Goal: Task Accomplishment & Management: Complete application form

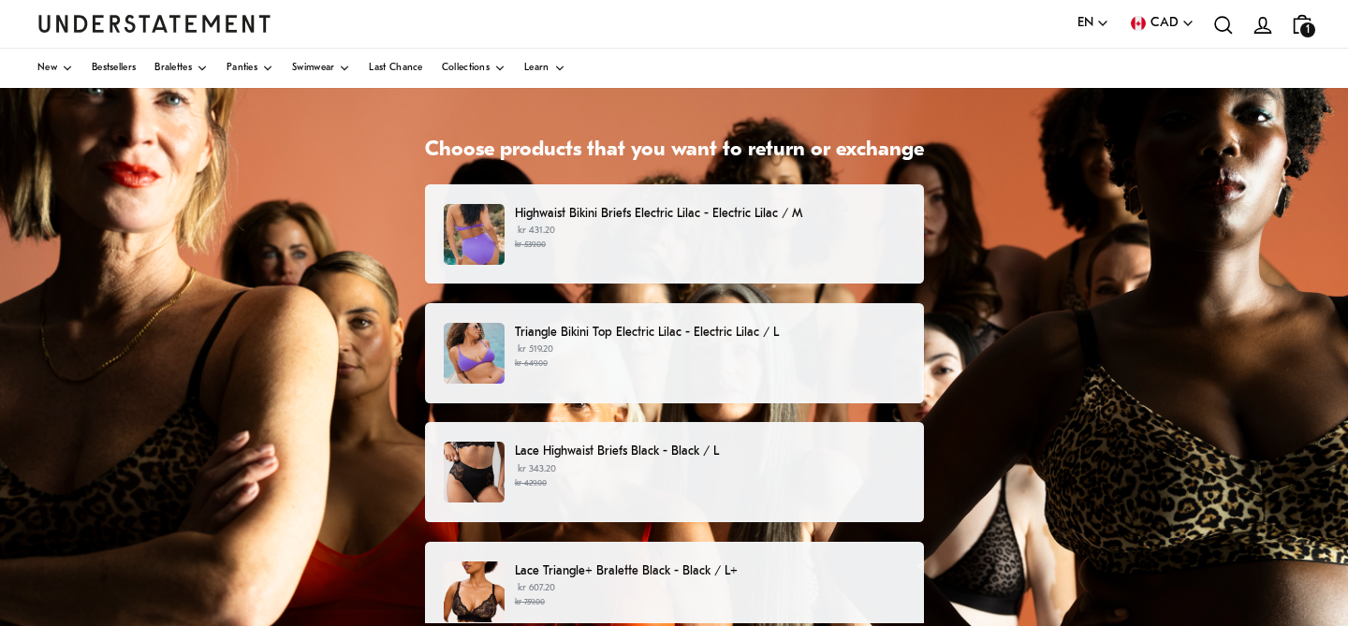
scroll to position [79, 0]
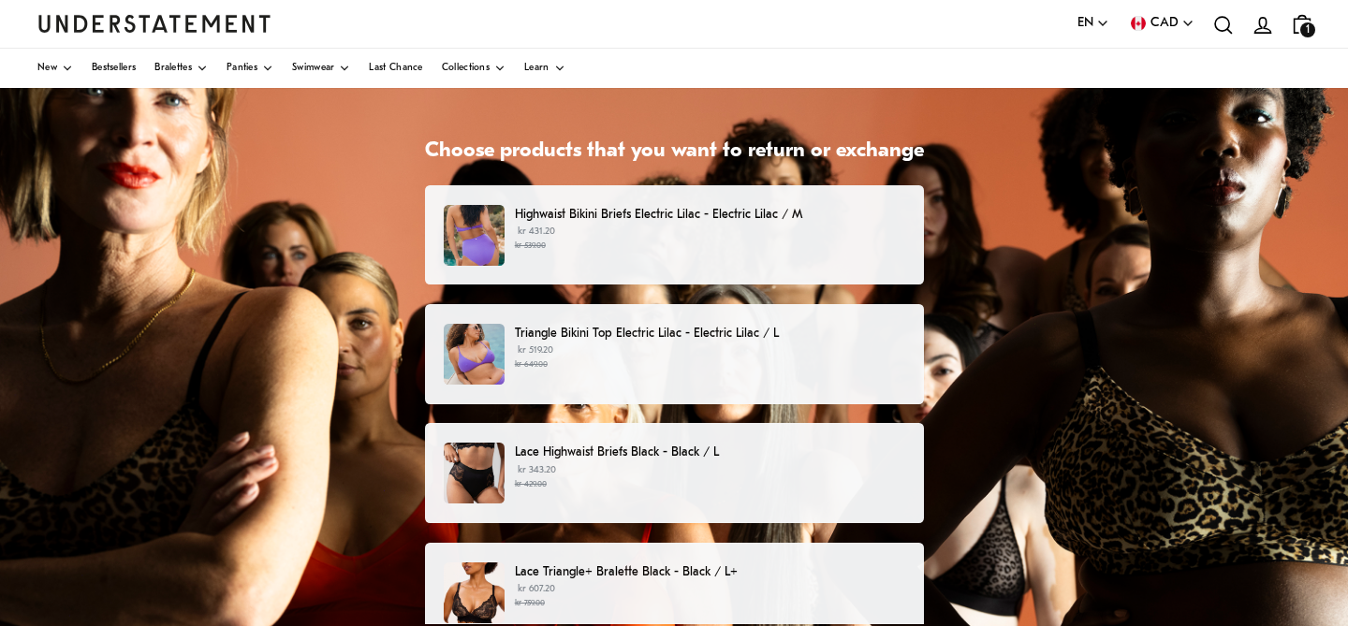
click at [773, 242] on small "kr 539.00" at bounding box center [710, 246] width 390 height 13
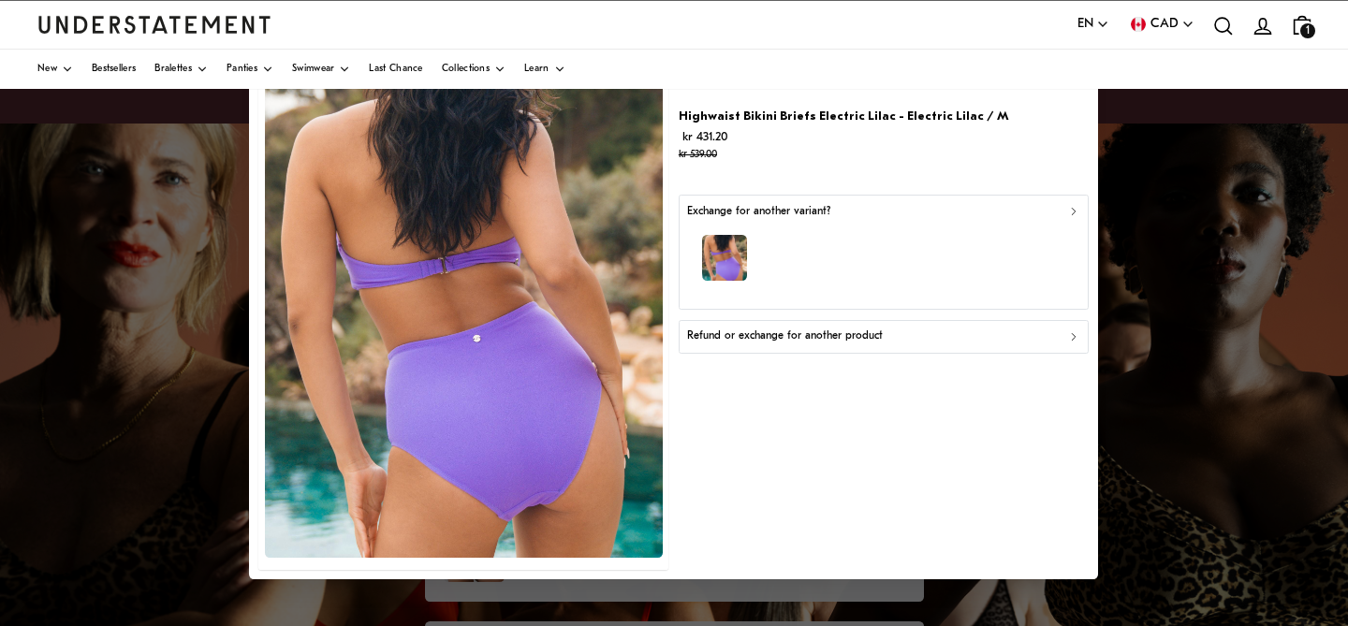
click at [821, 332] on p "Refund or exchange for another product" at bounding box center [785, 337] width 196 height 18
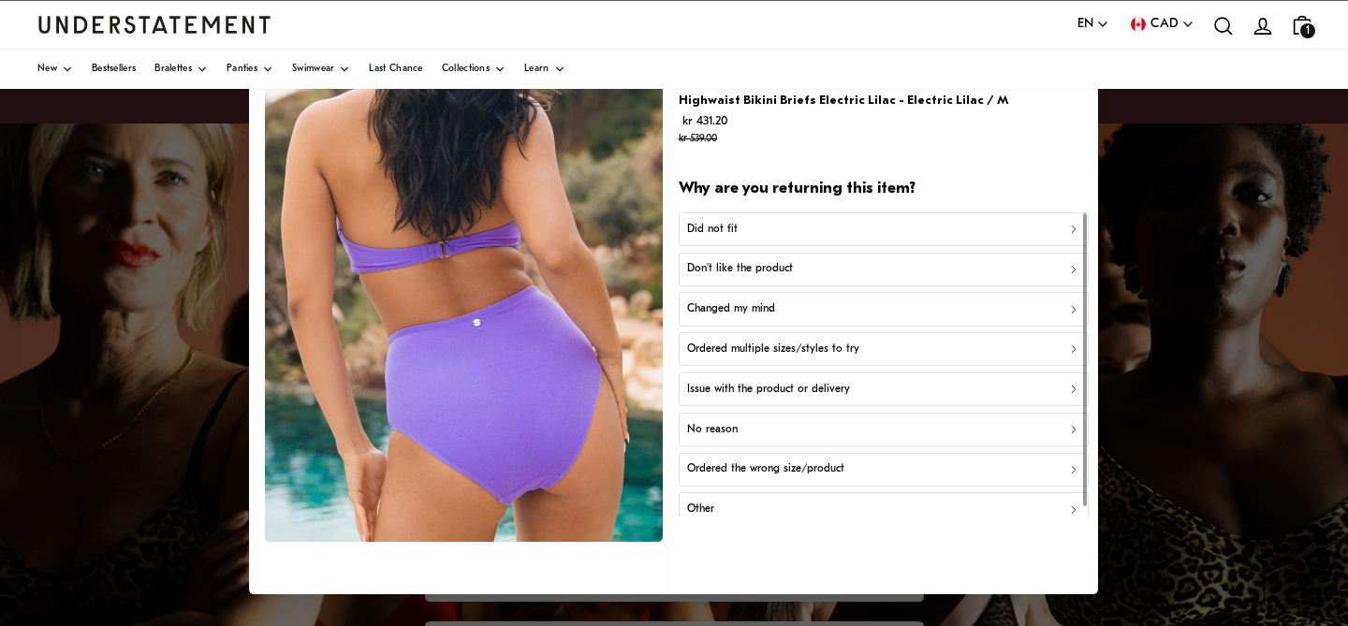
click at [788, 313] on div "Changed my mind" at bounding box center [883, 311] width 393 height 18
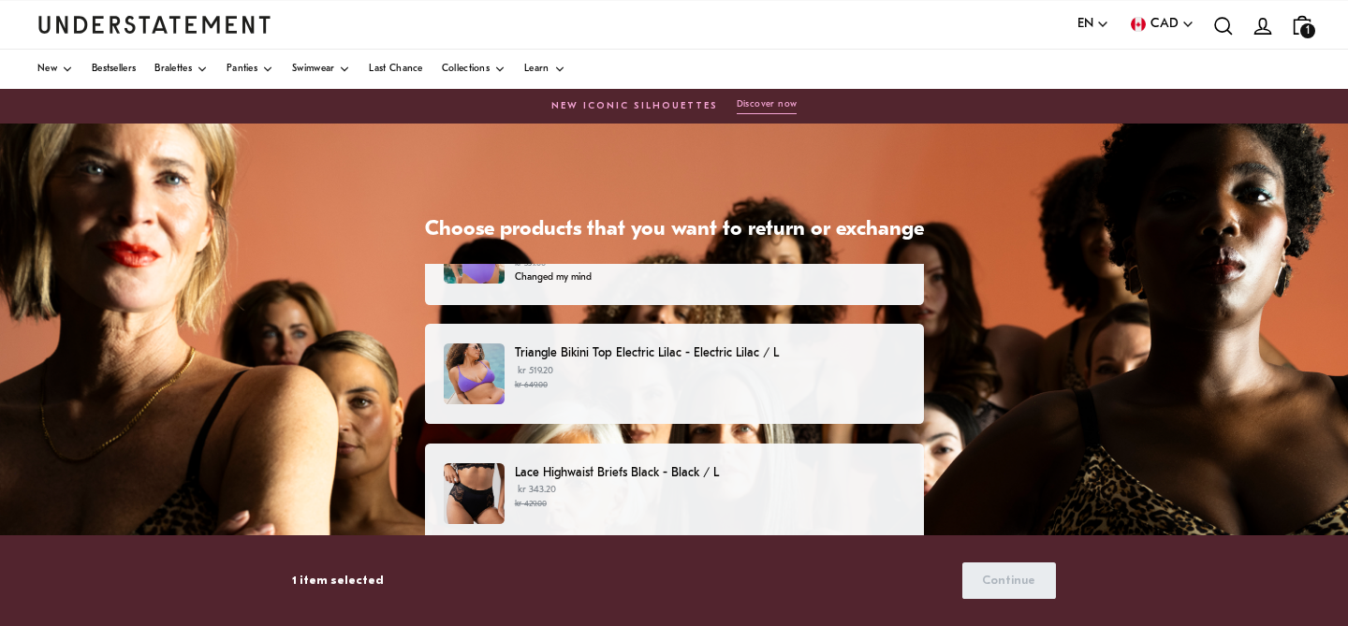
scroll to position [88, 0]
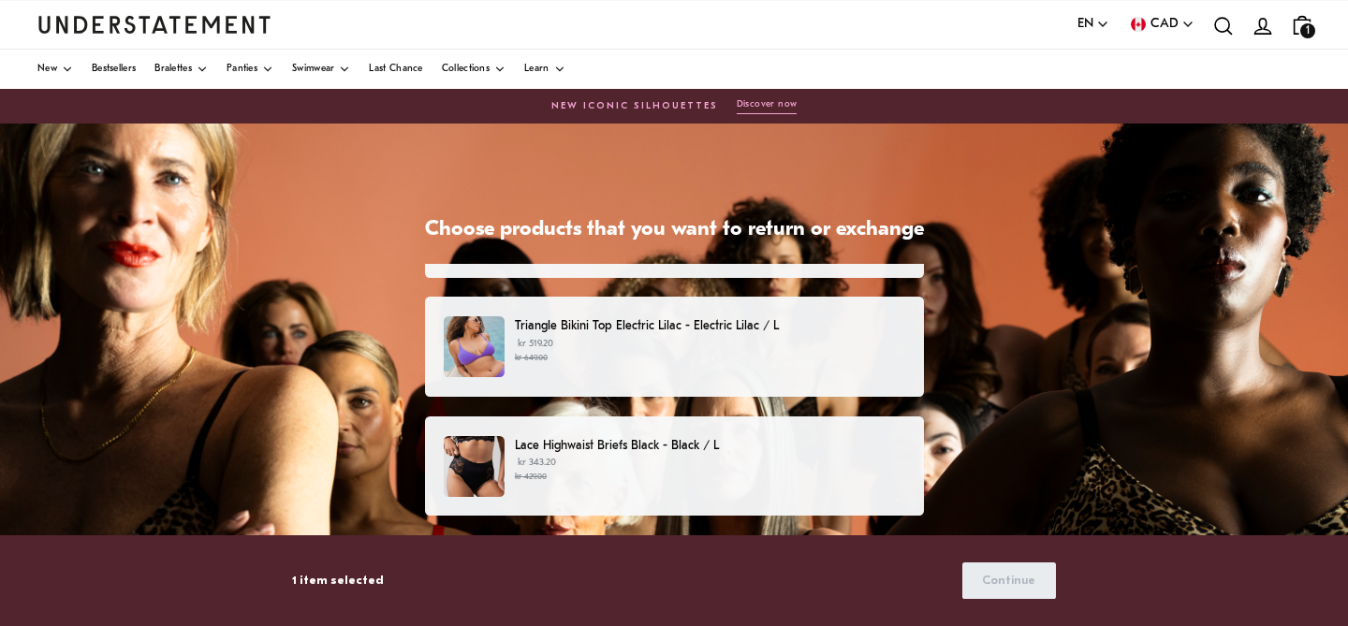
click at [771, 350] on p "kr 519.20 kr 649.00" at bounding box center [710, 351] width 390 height 28
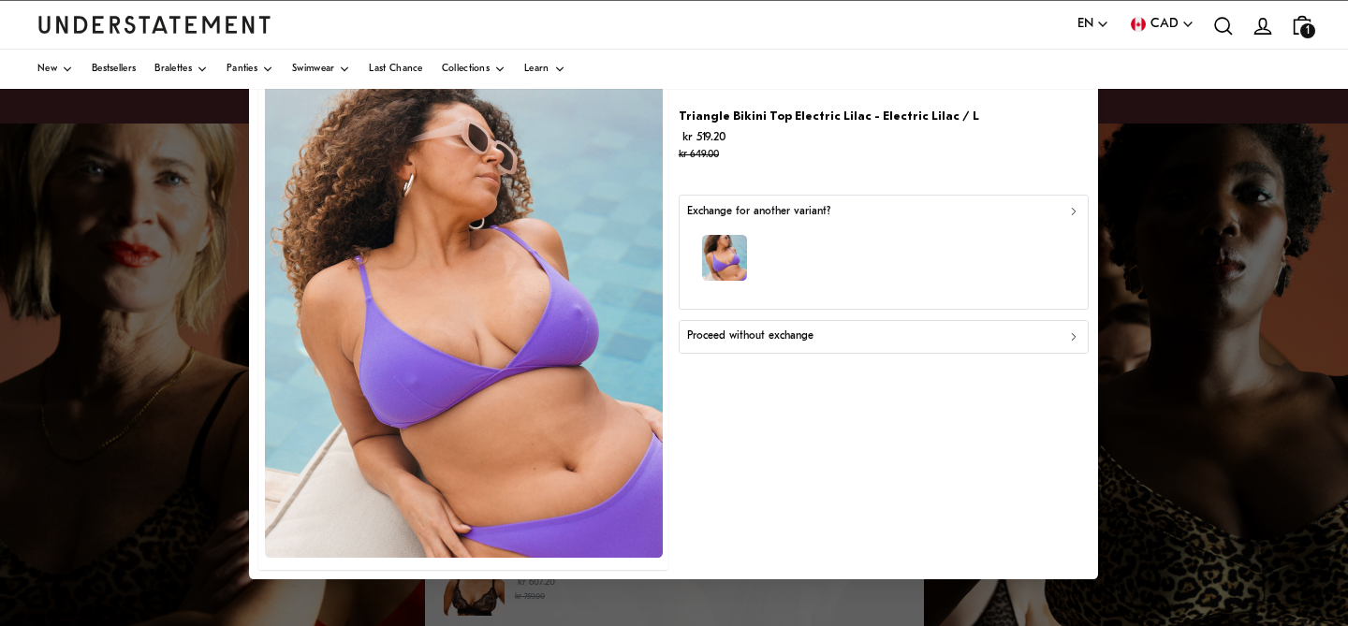
click at [839, 340] on div "Proceed without exchange" at bounding box center [883, 337] width 393 height 18
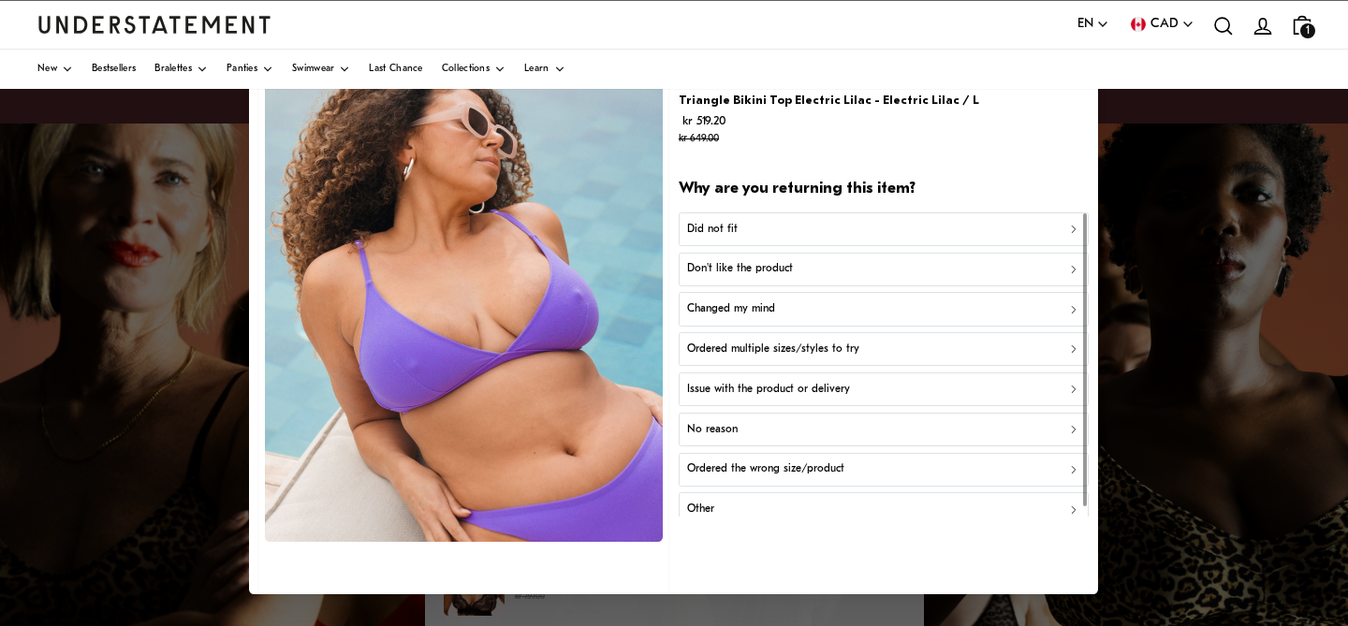
click at [803, 314] on div "Changed my mind" at bounding box center [883, 311] width 393 height 18
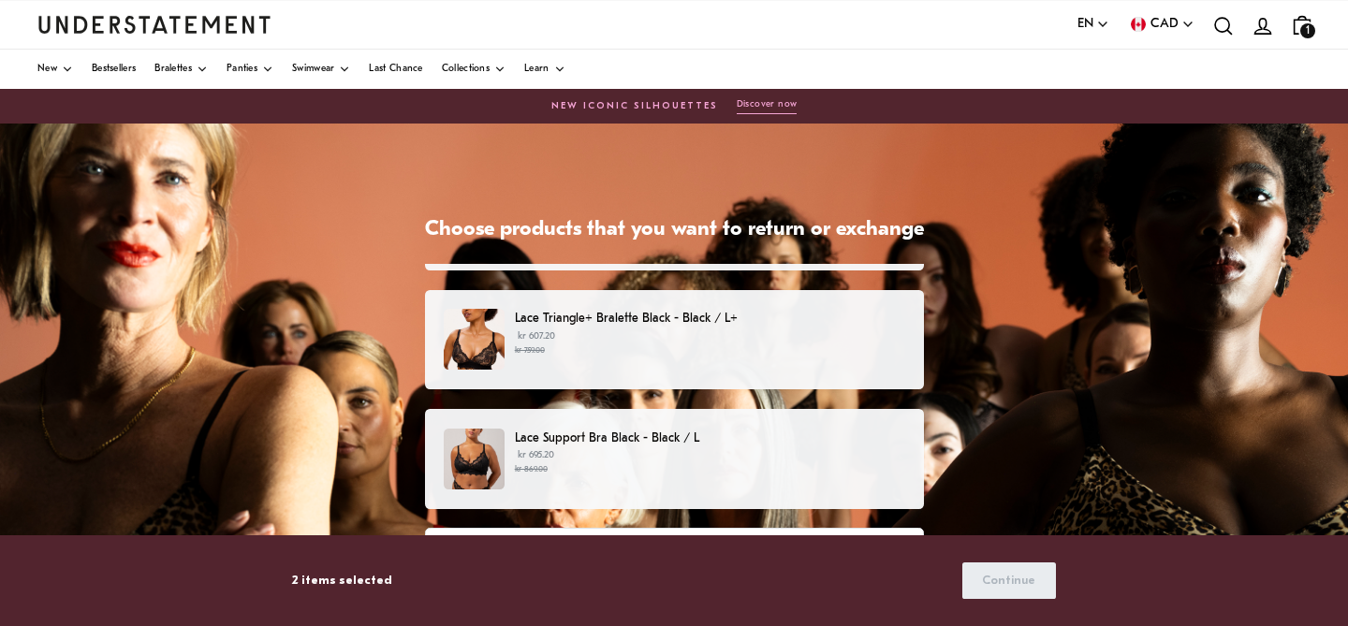
scroll to position [338, 0]
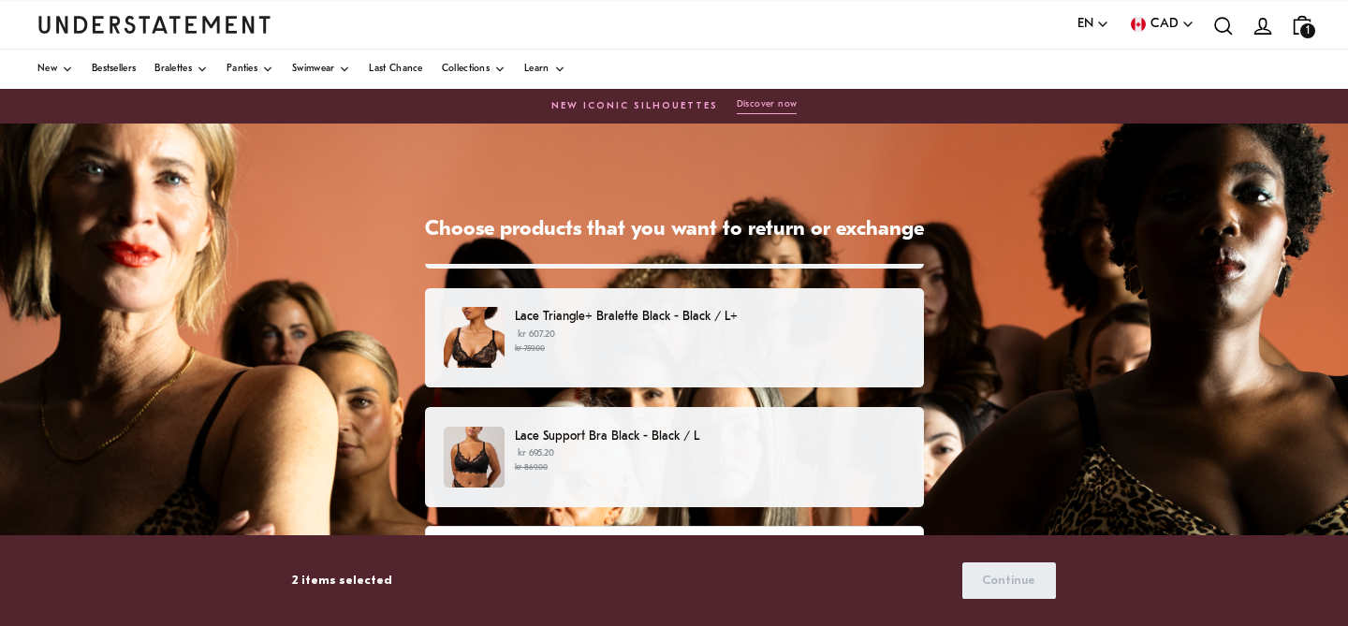
click at [732, 360] on div "Lace Triangle+ Bralette Black - Black / L+ kr 607.20 kr 759.00" at bounding box center [674, 337] width 460 height 61
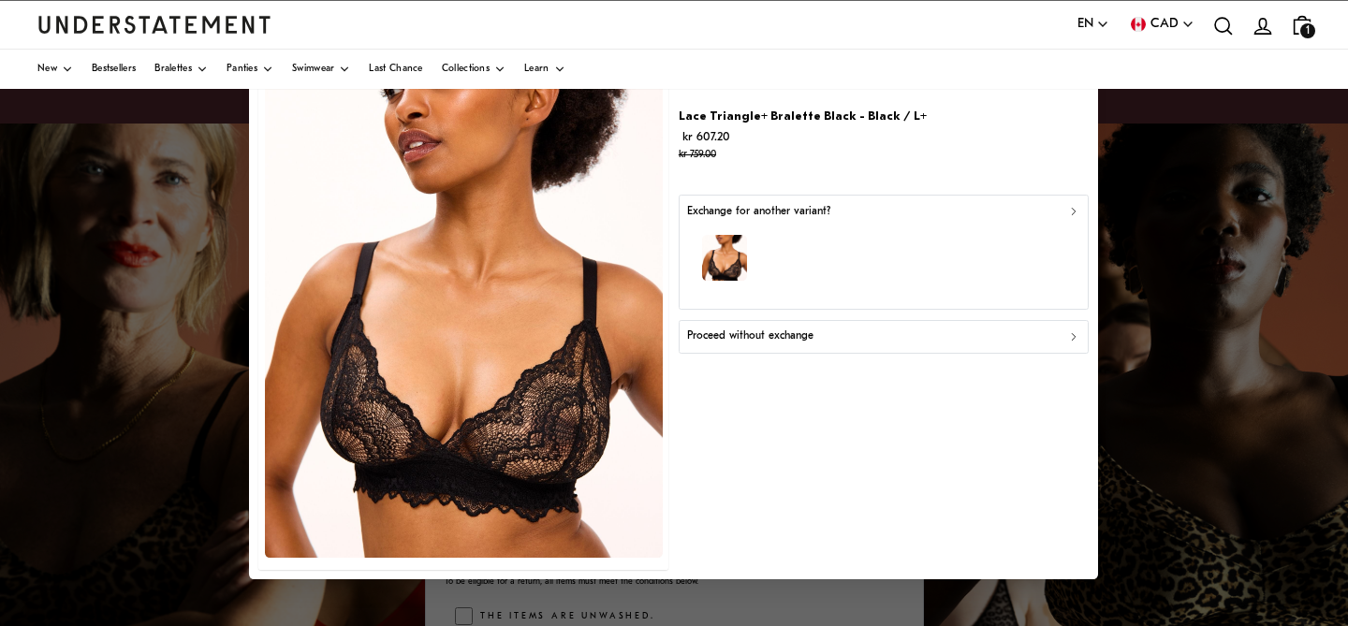
click at [885, 335] on div "Proceed without exchange" at bounding box center [883, 337] width 393 height 18
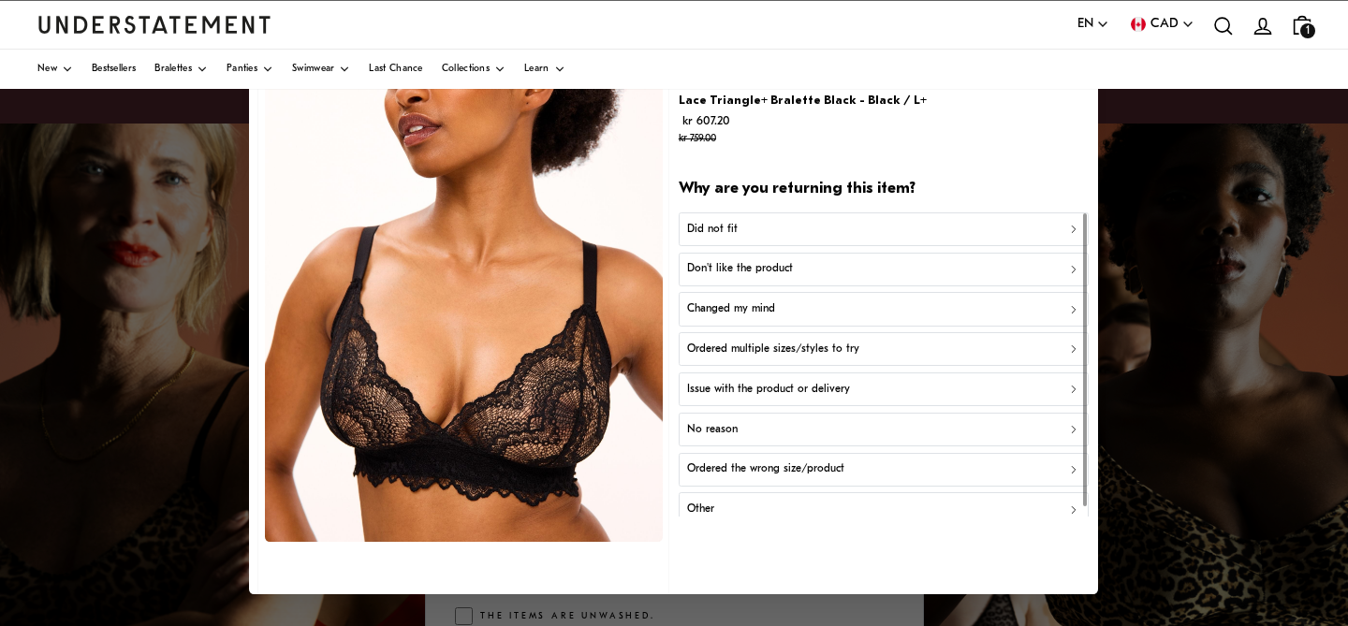
click at [842, 317] on div "Changed my mind" at bounding box center [883, 311] width 393 height 18
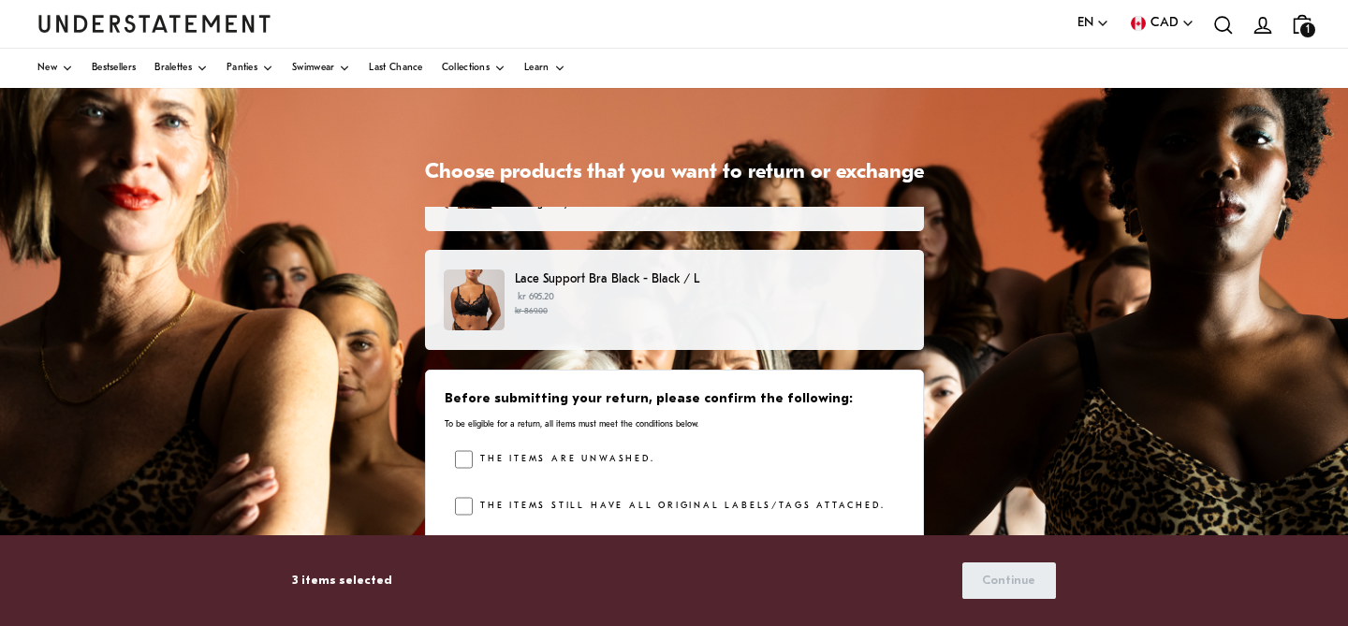
scroll to position [59, 0]
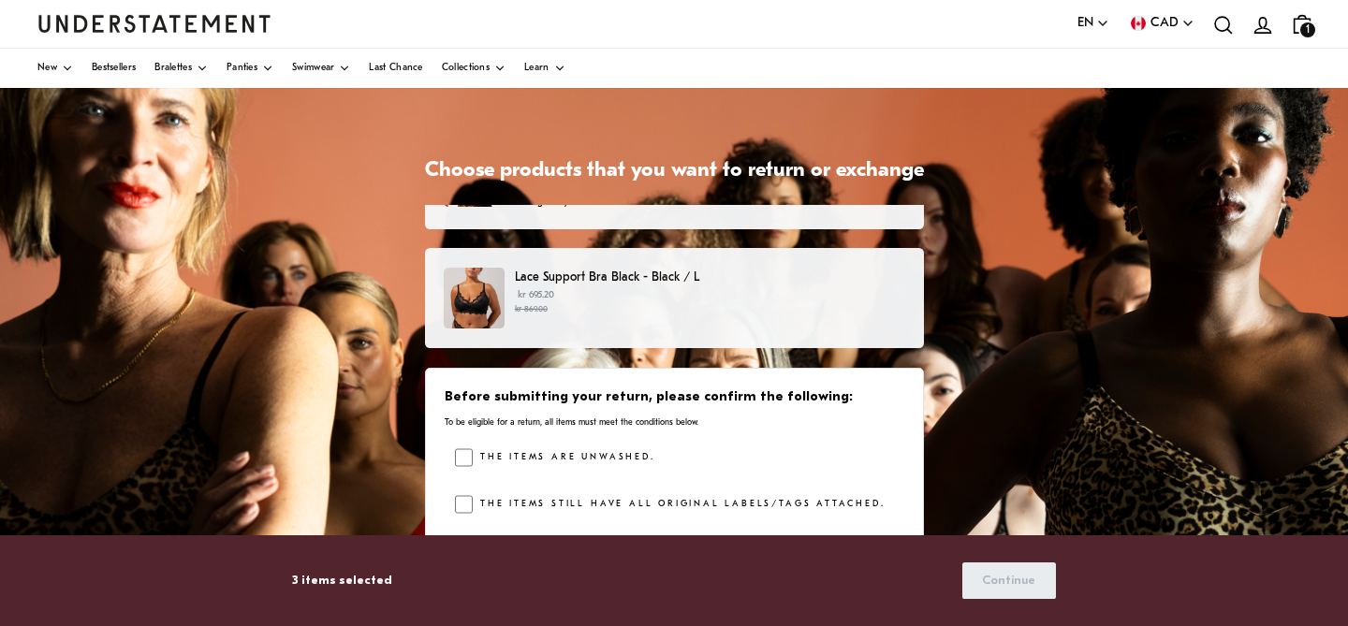
click at [742, 291] on p "kr 695.20 kr 869.00" at bounding box center [710, 302] width 390 height 28
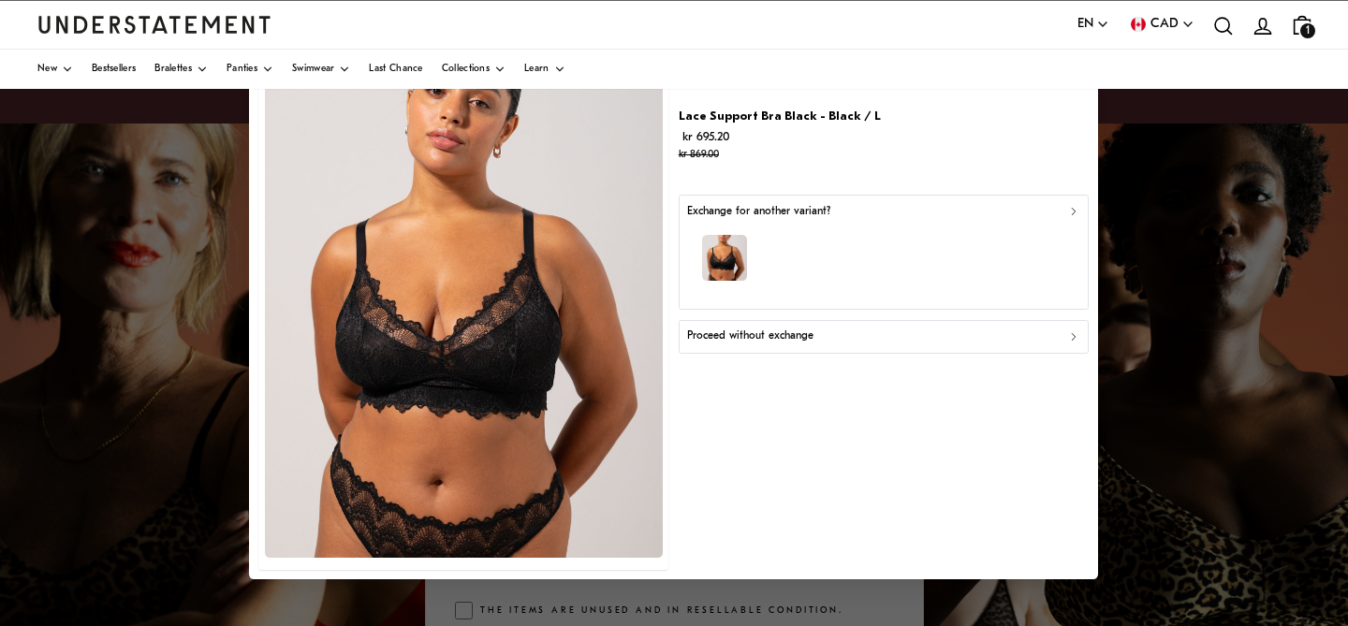
click at [870, 272] on div "button" at bounding box center [883, 260] width 393 height 81
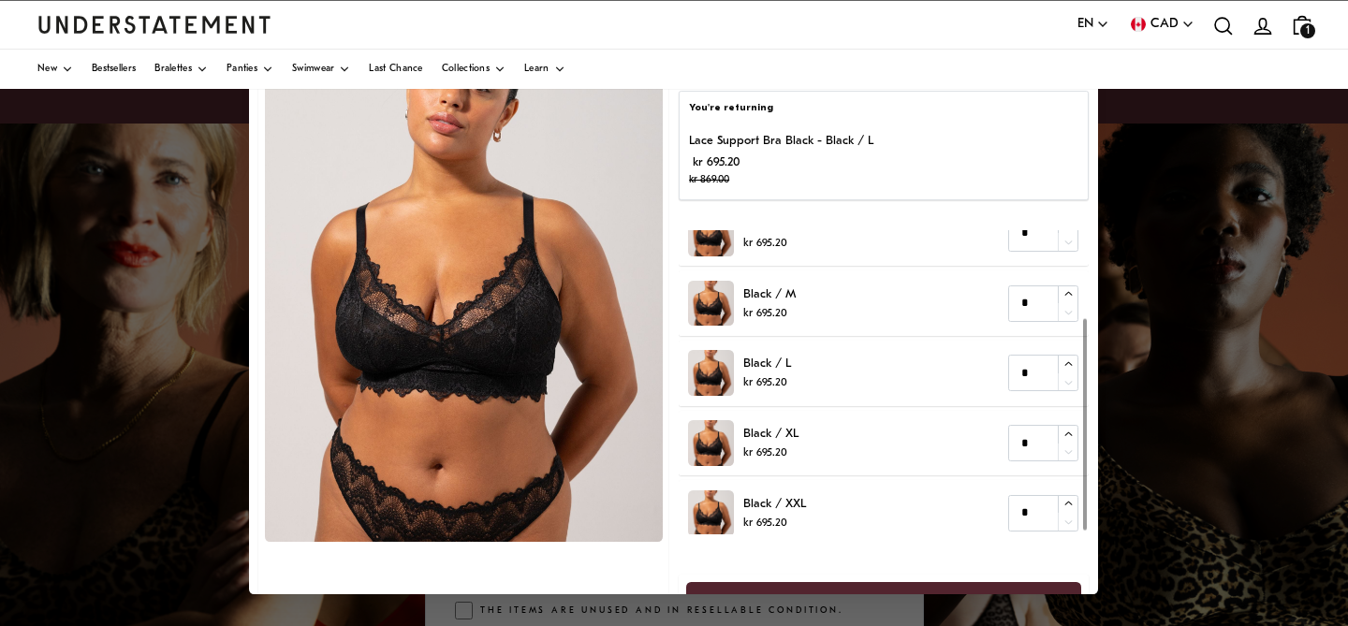
scroll to position [130, 0]
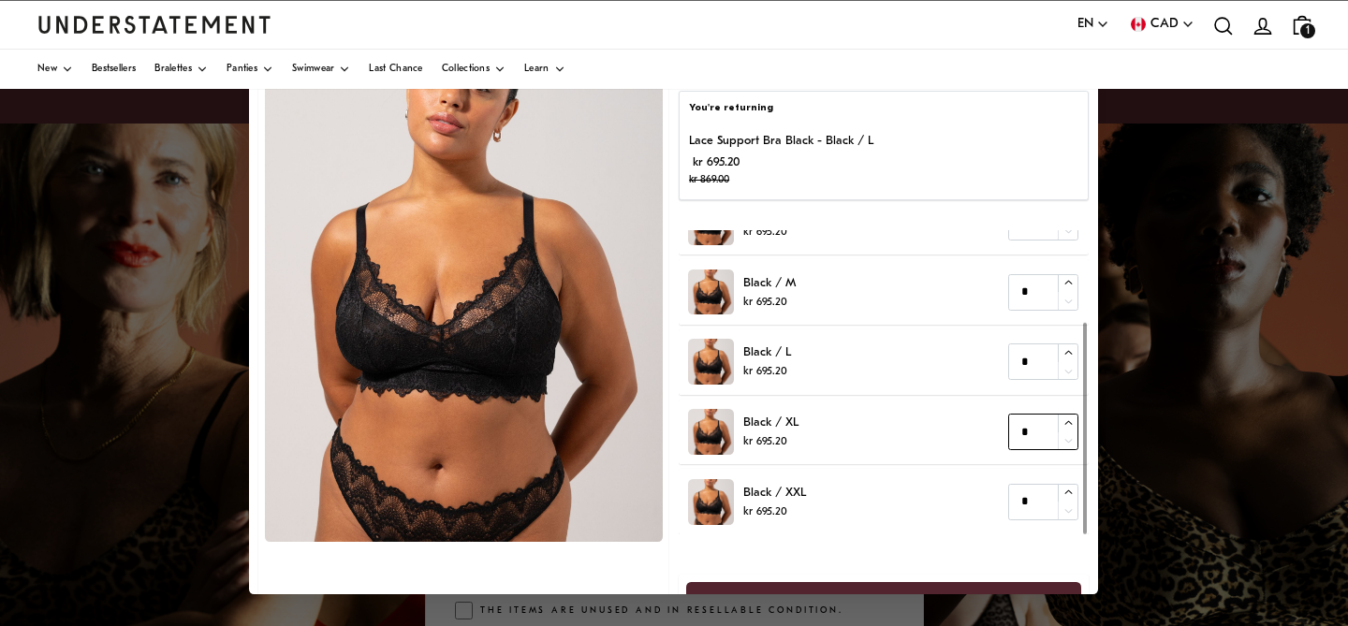
type input "*"
click at [1069, 421] on icon "button" at bounding box center [1069, 423] width 7 height 4
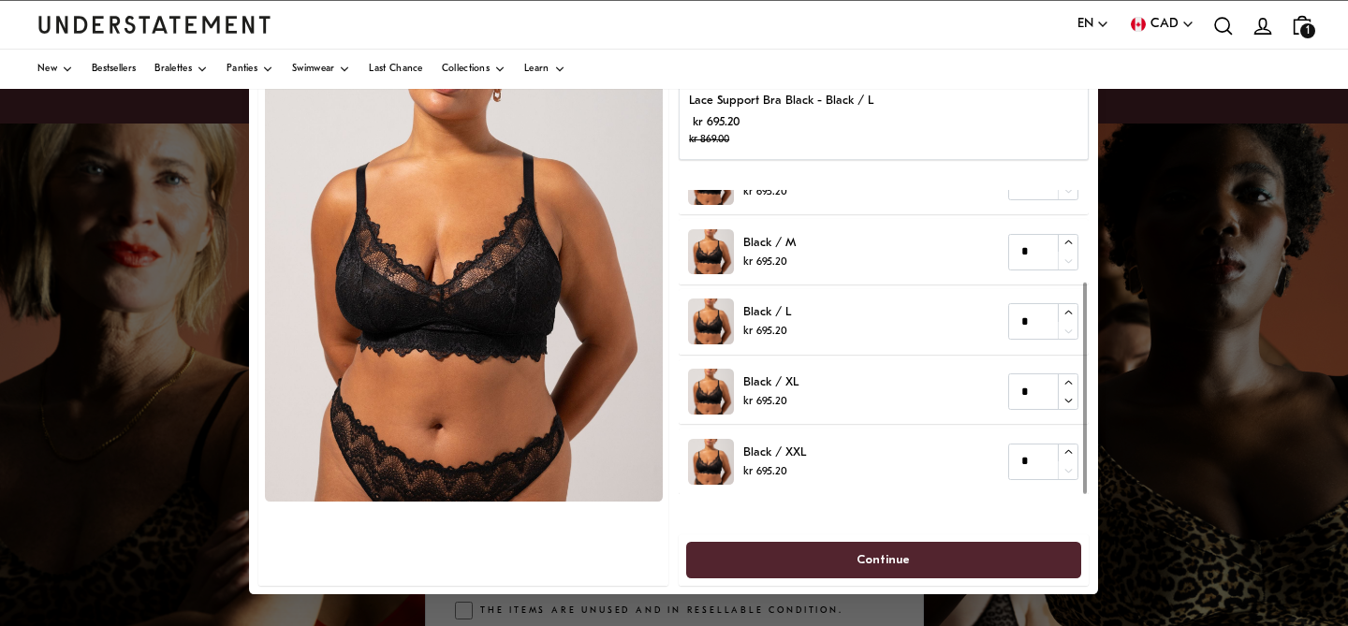
click at [891, 563] on span "Continue" at bounding box center [884, 560] width 53 height 35
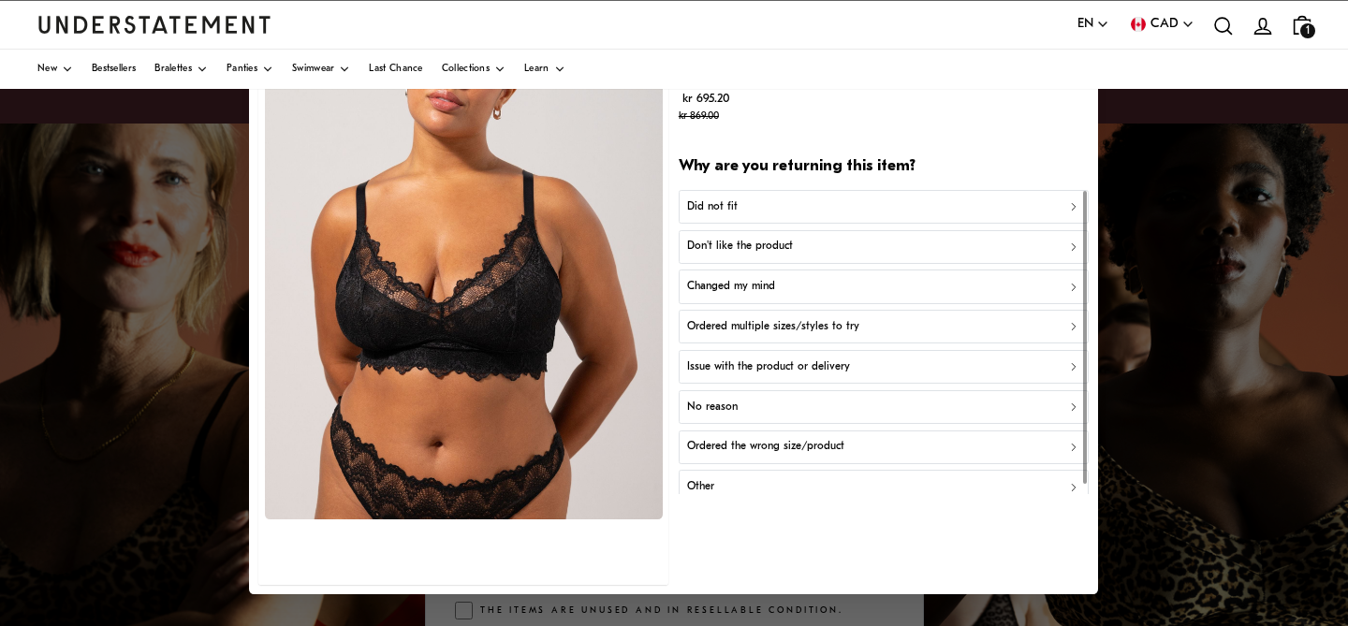
click at [1068, 203] on icon "button" at bounding box center [1074, 206] width 13 height 13
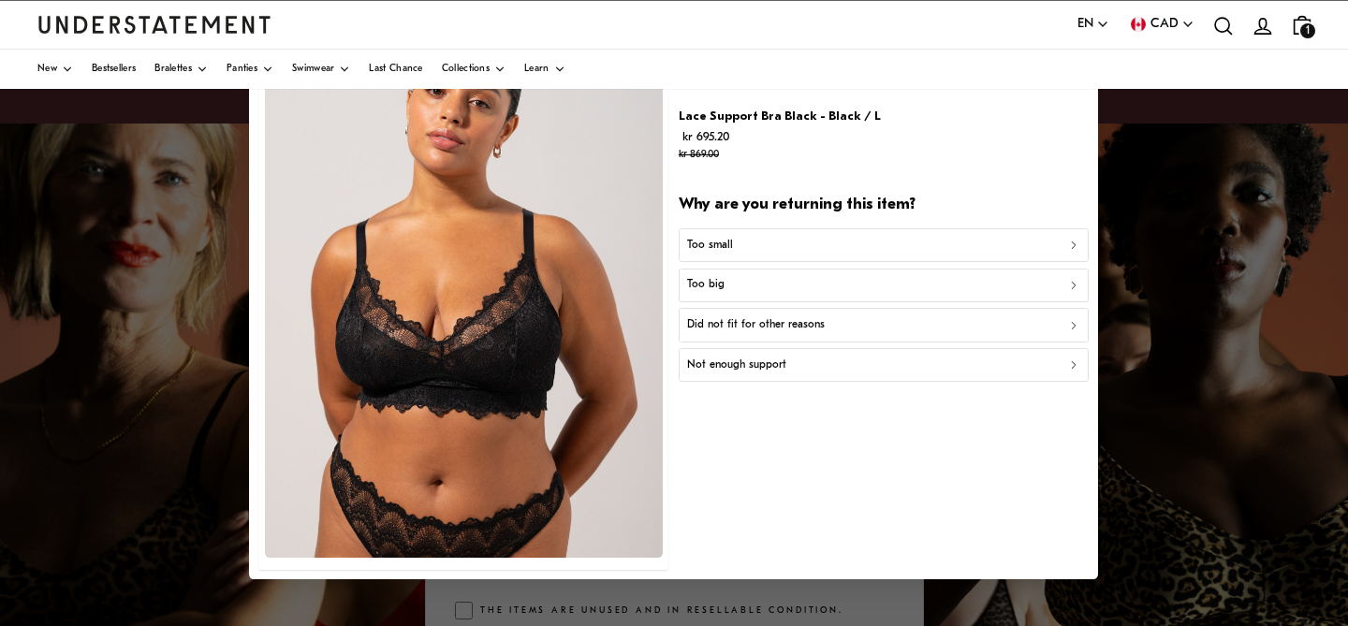
click at [950, 248] on div "Too small" at bounding box center [883, 246] width 393 height 18
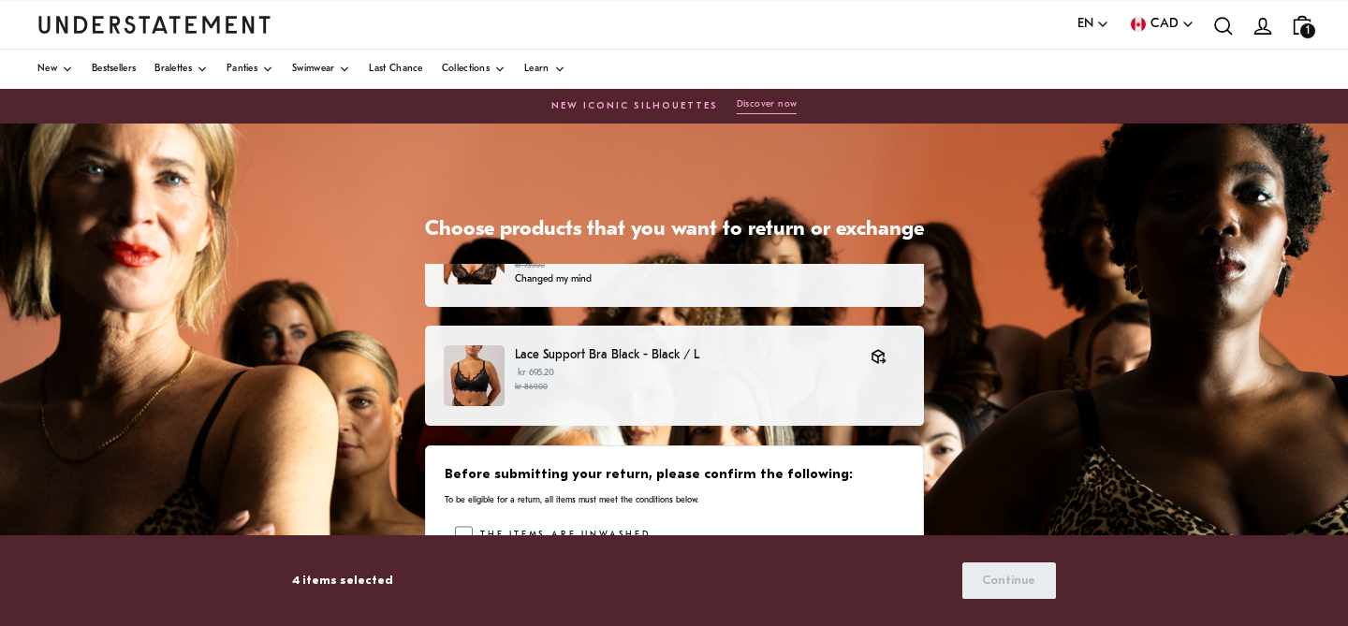
scroll to position [429, 0]
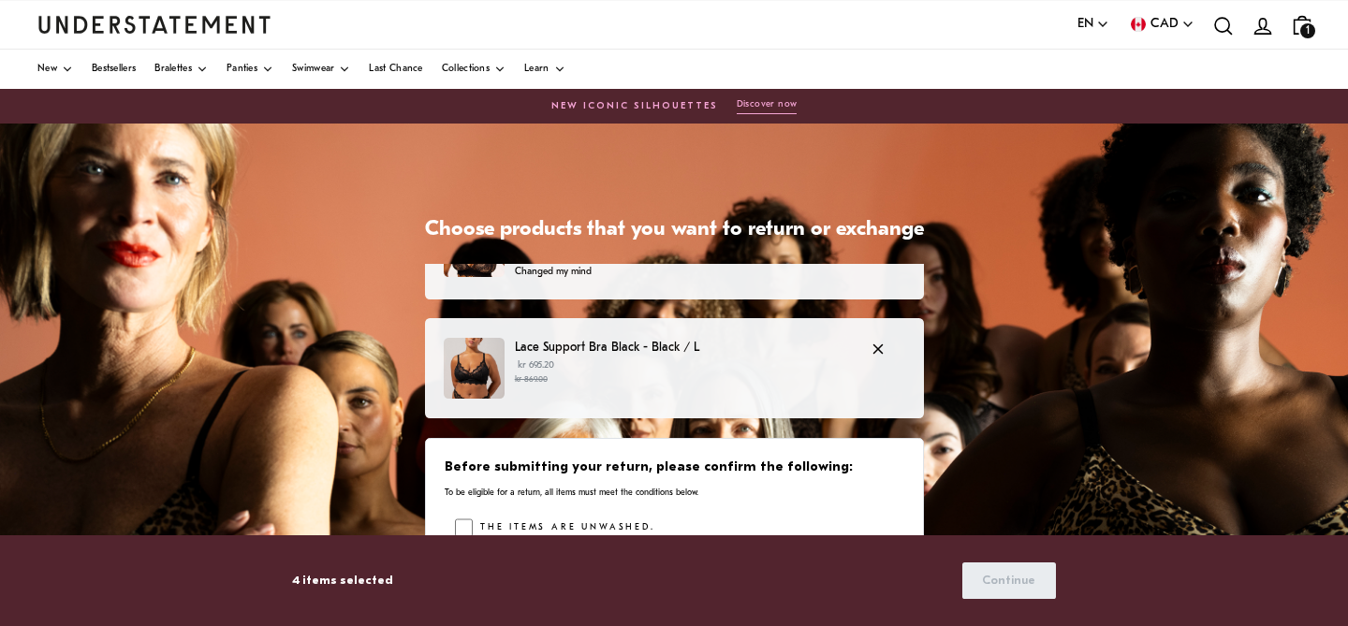
click at [761, 361] on p "kr 695.20 kr 869.00" at bounding box center [683, 373] width 337 height 28
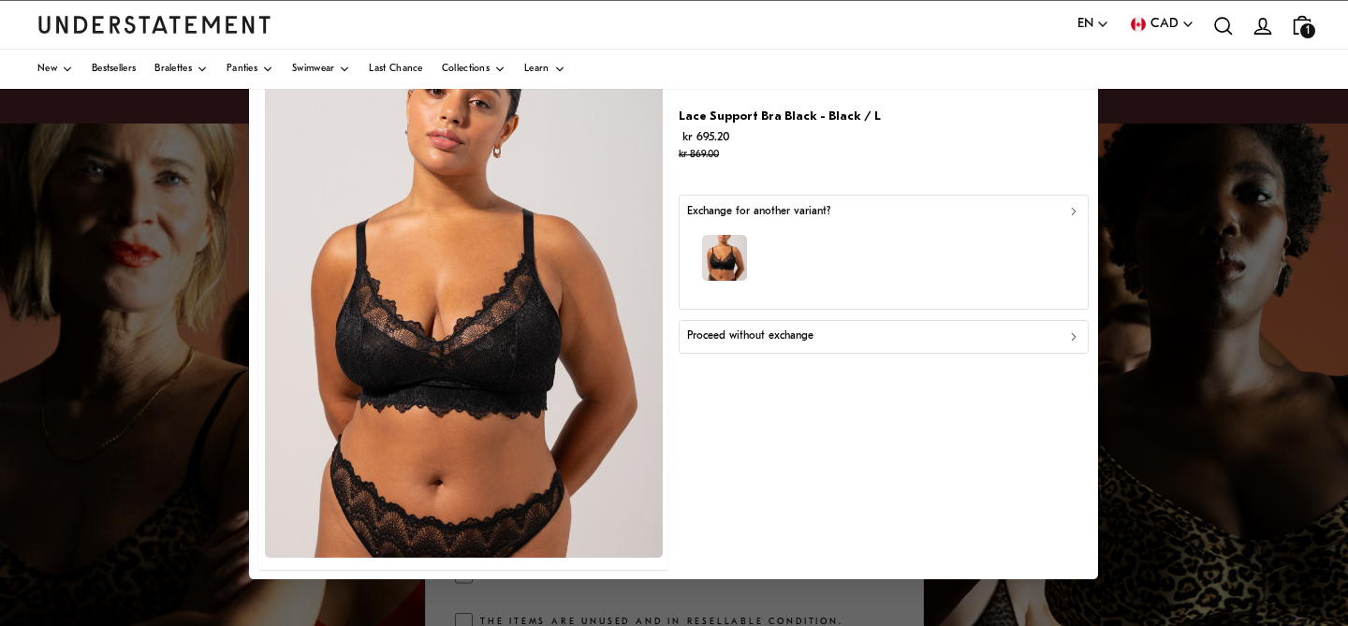
click at [787, 276] on div "button" at bounding box center [883, 260] width 393 height 81
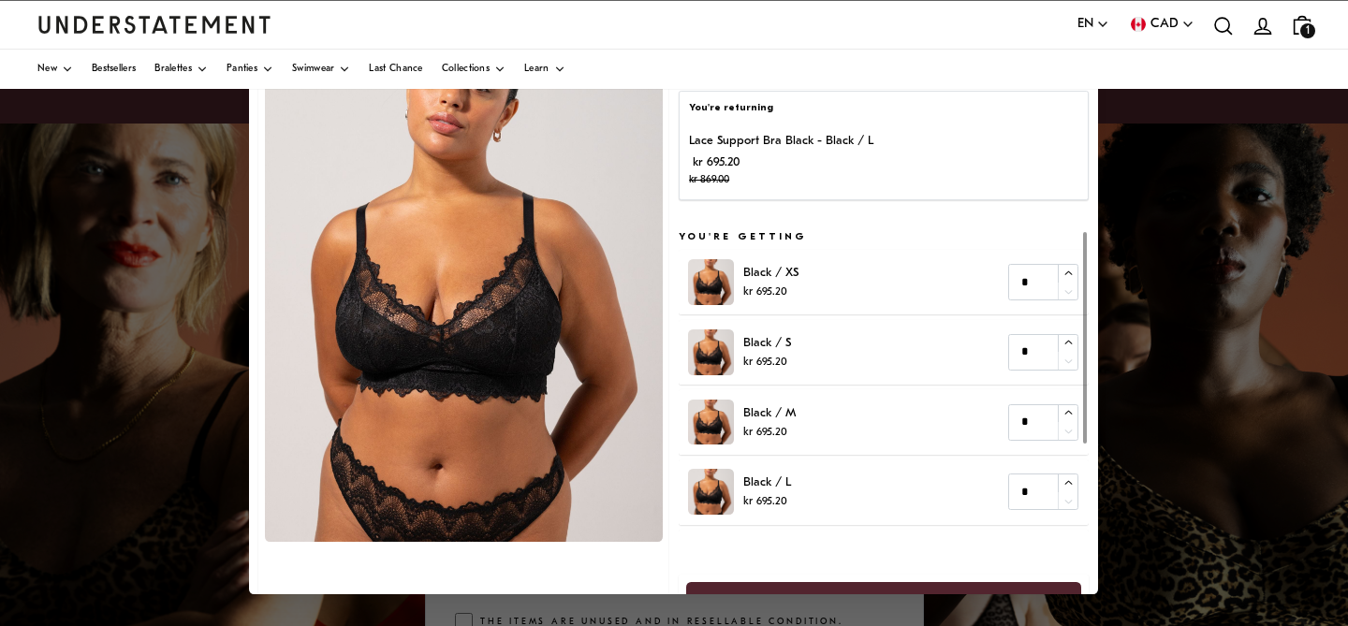
click at [1168, 306] on div at bounding box center [674, 313] width 1348 height 626
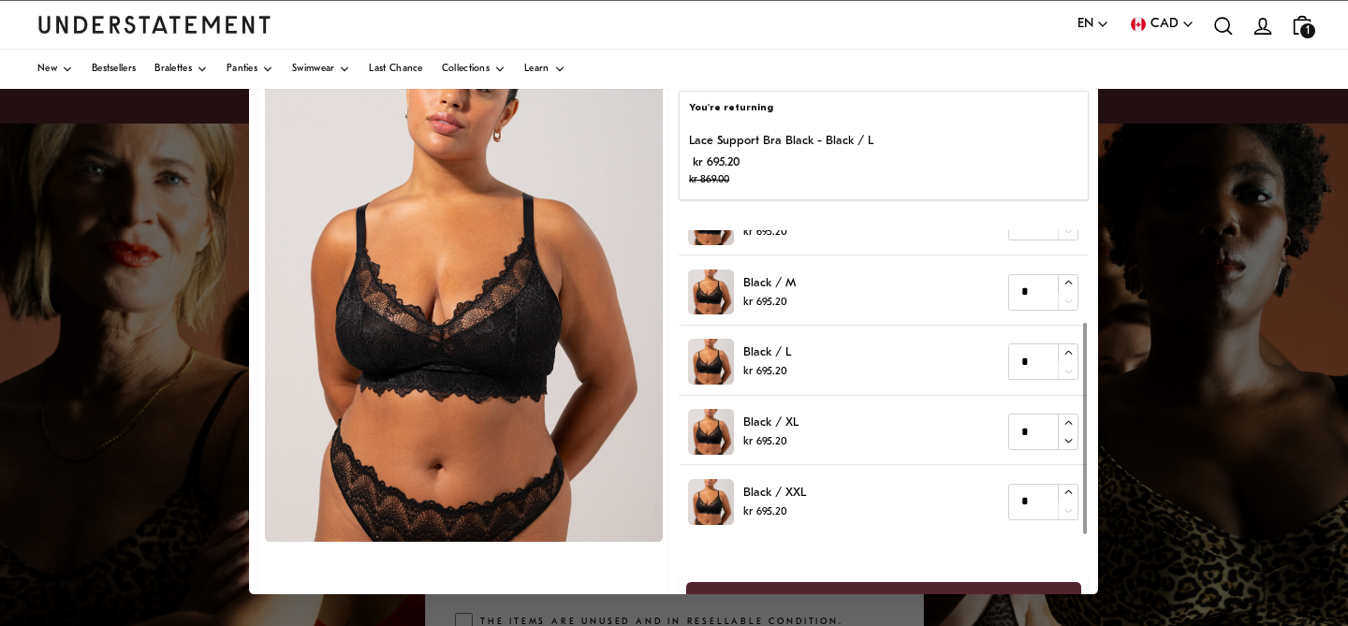
click at [845, 586] on span "Continue" at bounding box center [884, 600] width 355 height 35
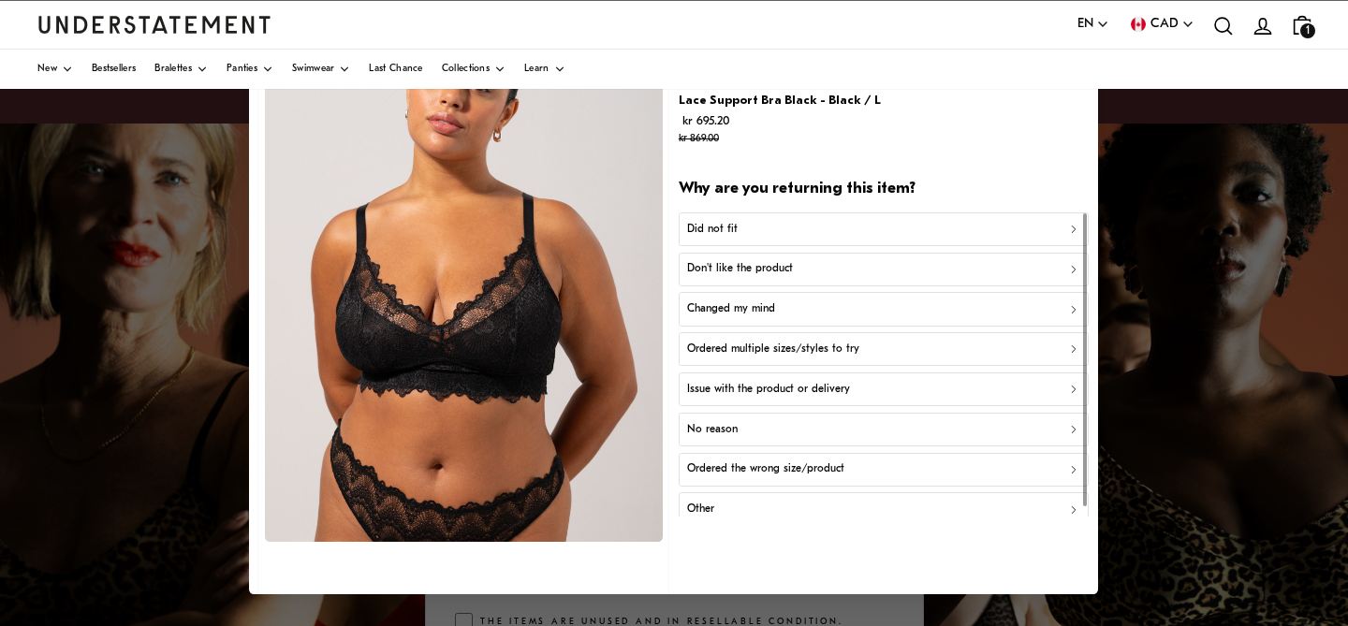
scroll to position [10, 0]
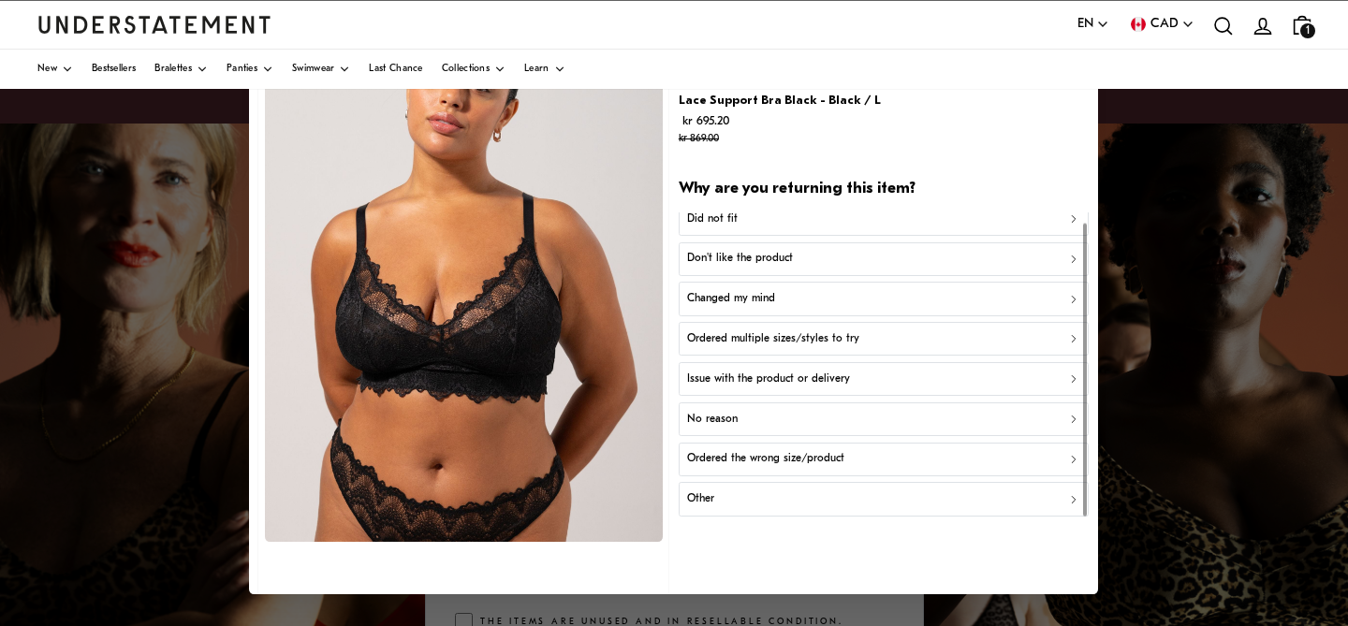
click at [823, 219] on div "Did not fit" at bounding box center [883, 220] width 393 height 18
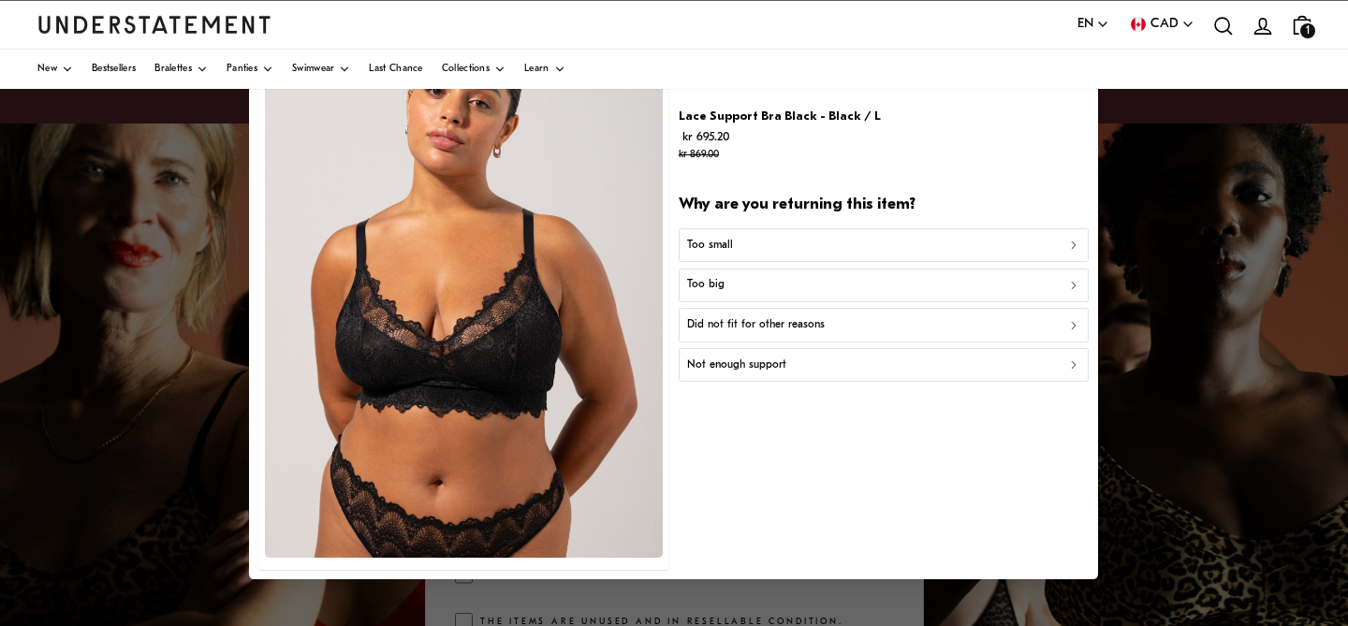
click at [783, 248] on div "Too small" at bounding box center [883, 246] width 393 height 18
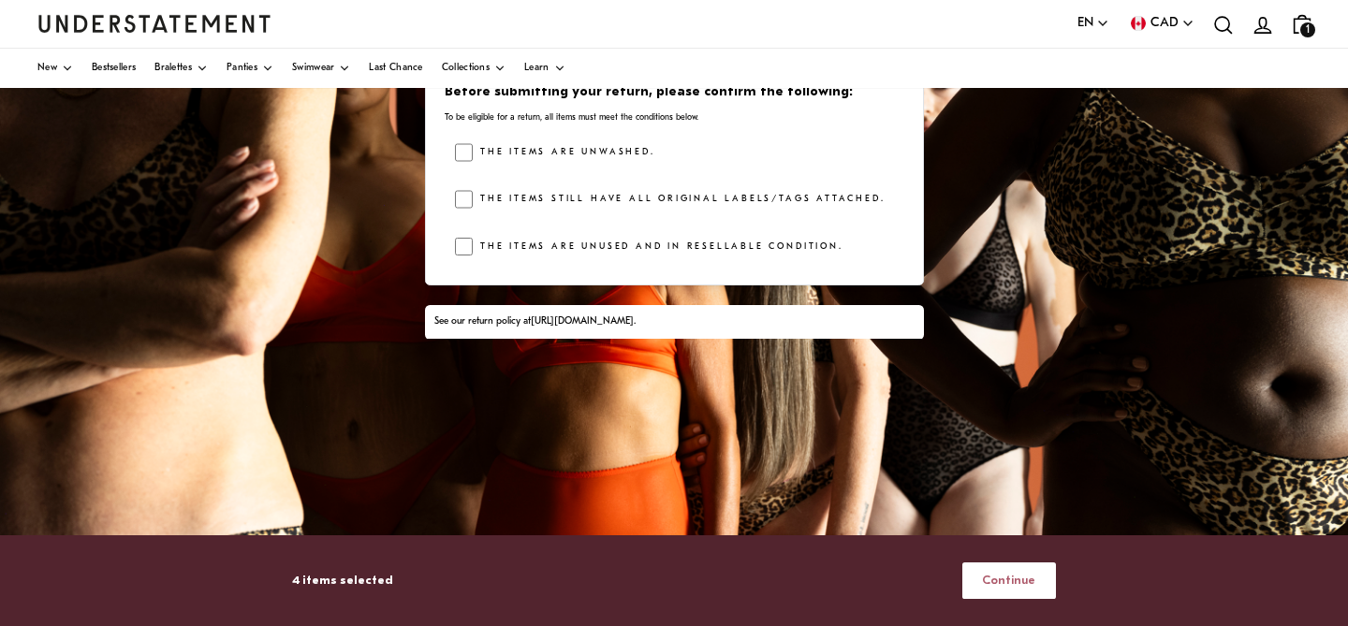
scroll to position [434, 0]
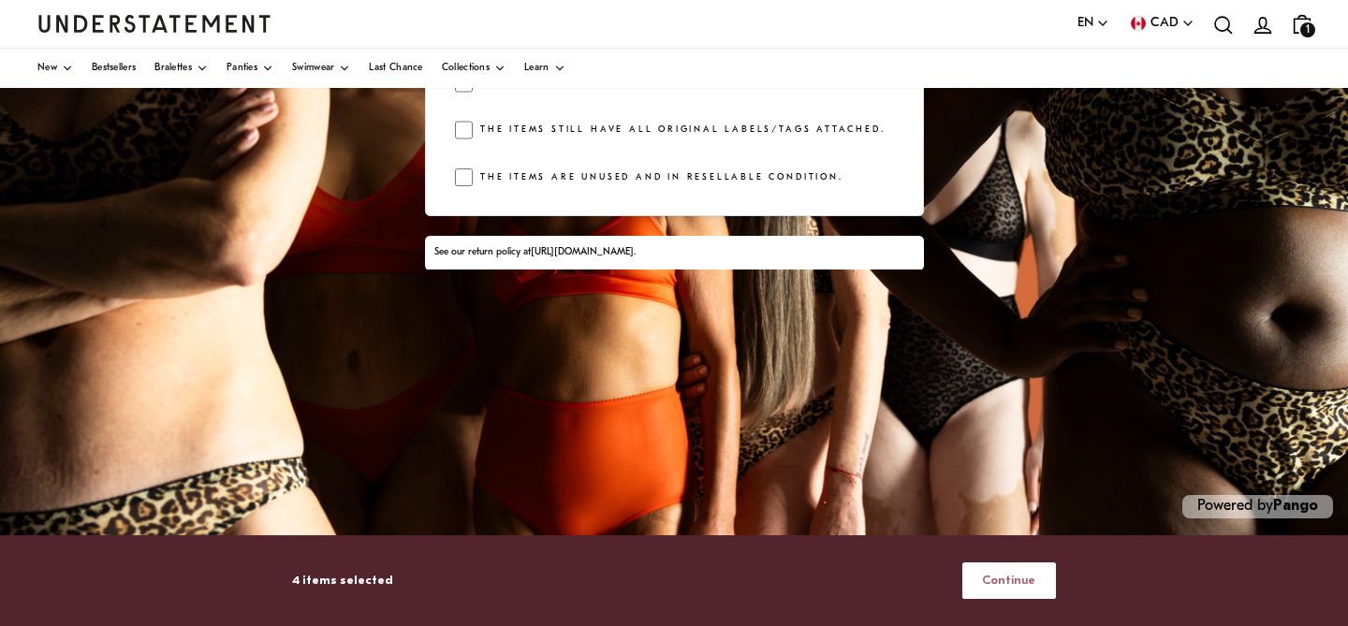
click at [1004, 591] on span "Continue" at bounding box center [1008, 581] width 53 height 35
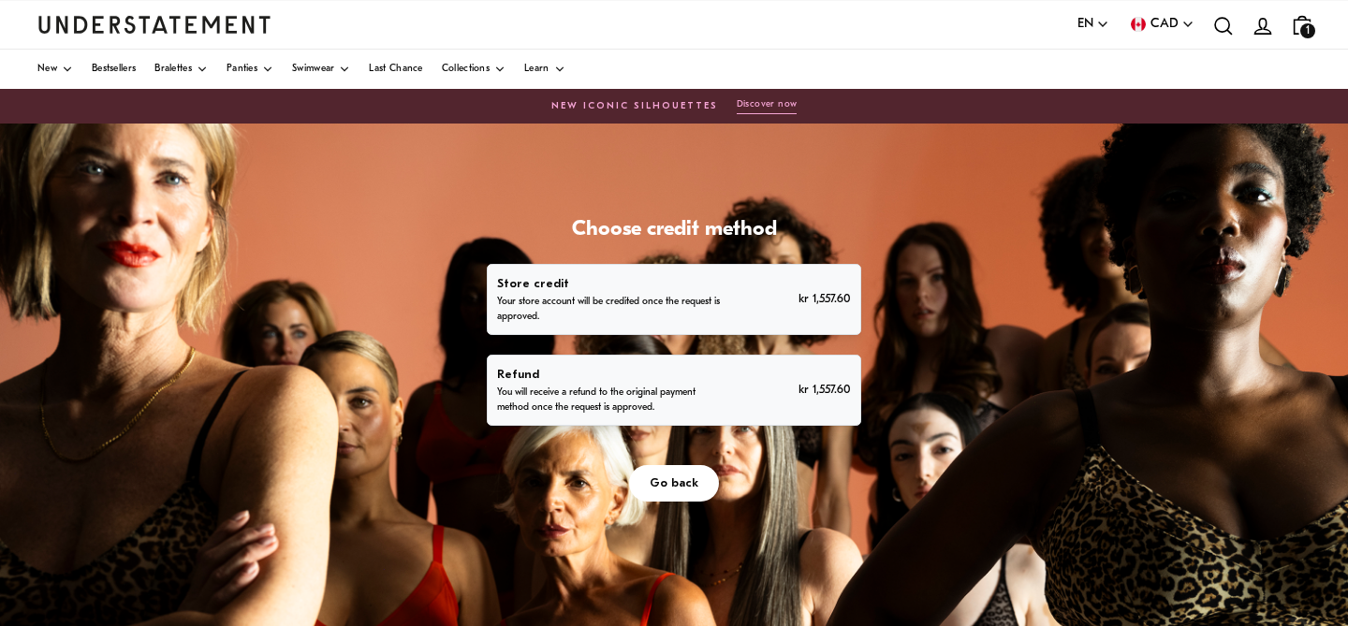
click at [729, 409] on div "Refund You will receive a refund to the original payment method once the reques…" at bounding box center [673, 390] width 353 height 51
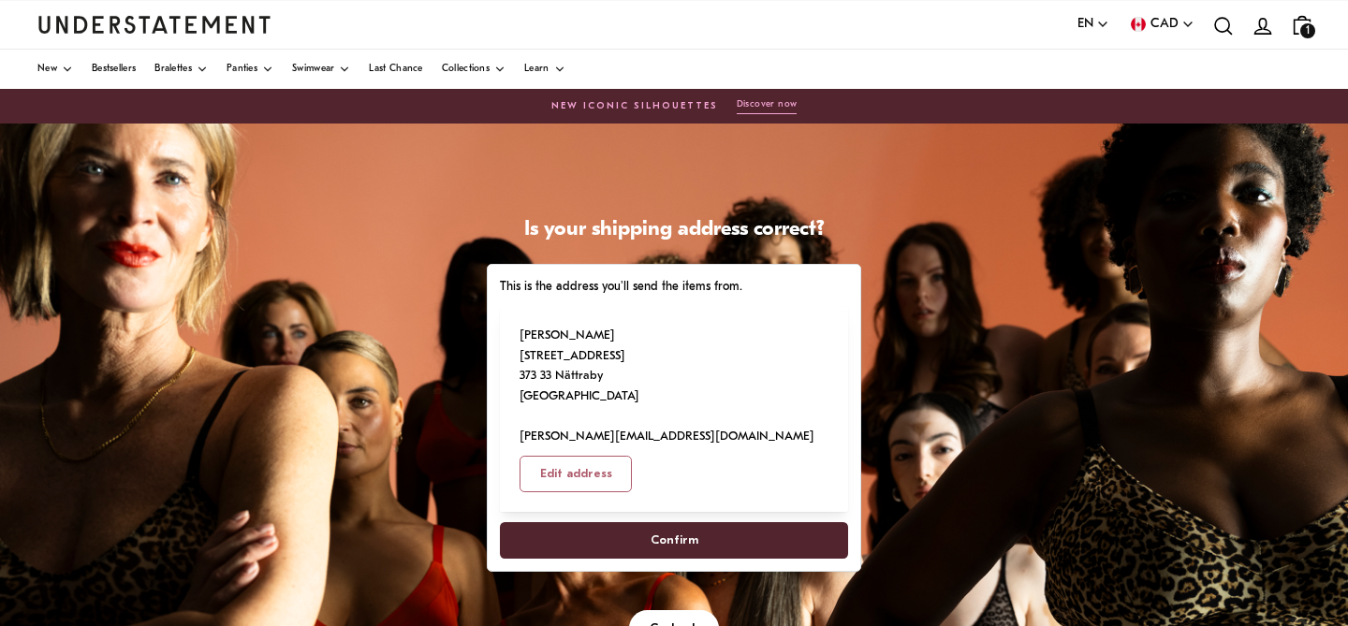
click at [691, 523] on span "Confirm" at bounding box center [675, 540] width 48 height 35
select select "**"
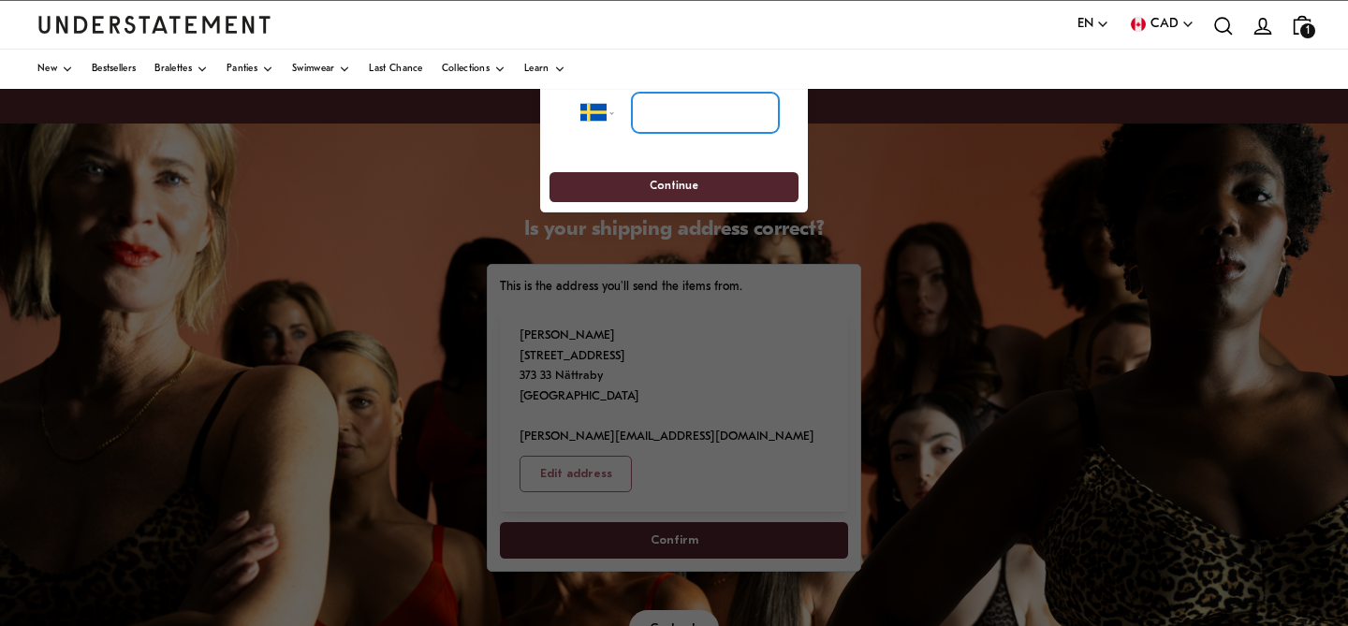
click at [663, 111] on input "tel" at bounding box center [705, 113] width 147 height 41
paste input "**********"
type input "**********"
click at [685, 192] on span "Continue" at bounding box center [674, 187] width 49 height 29
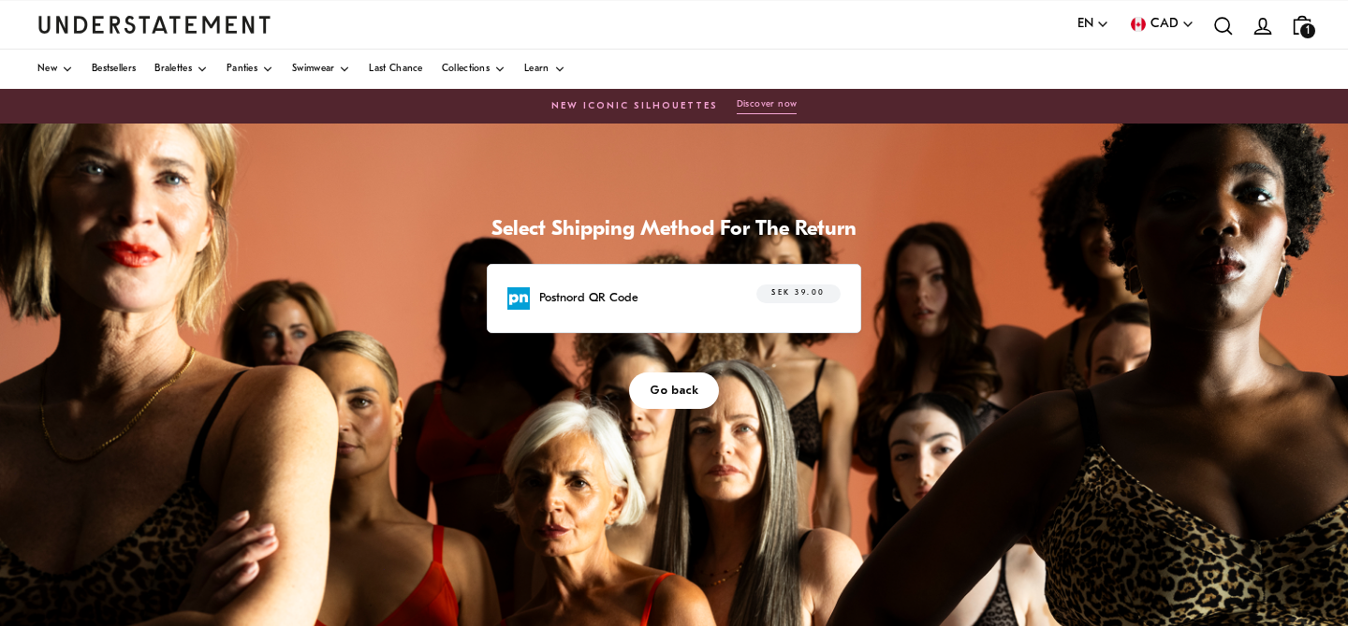
click at [628, 312] on div "Postnord QR Code SEK 39.00" at bounding box center [674, 299] width 333 height 29
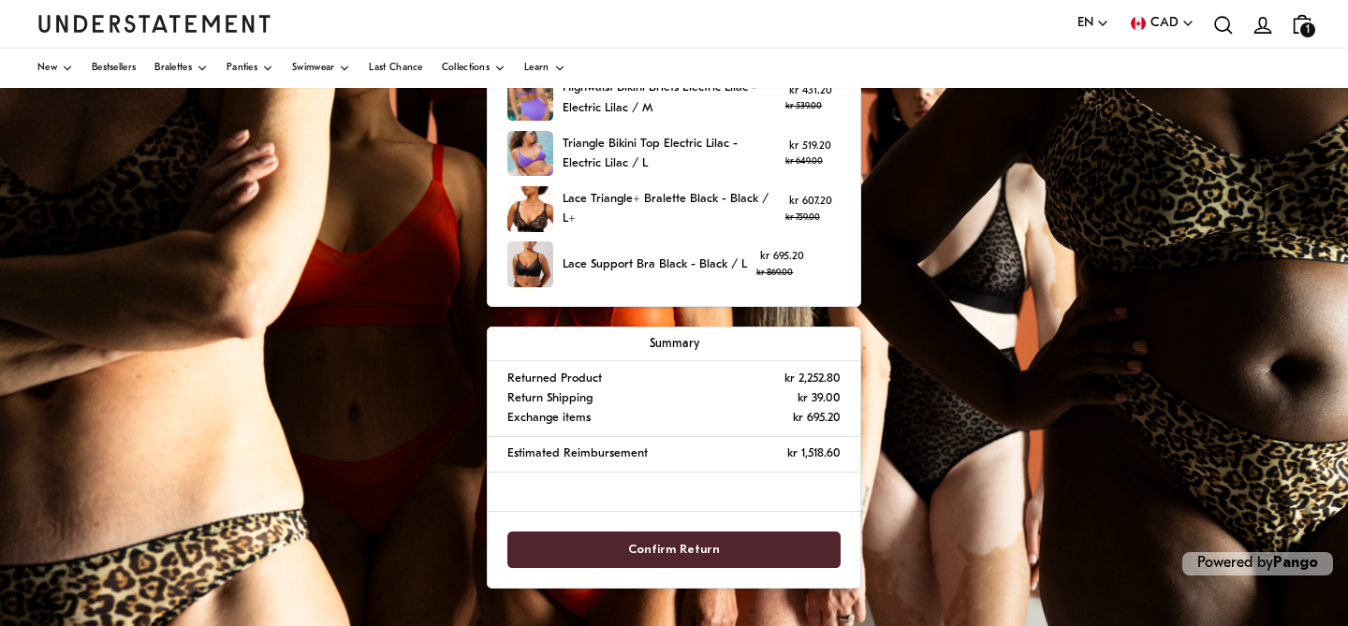
scroll to position [434, 0]
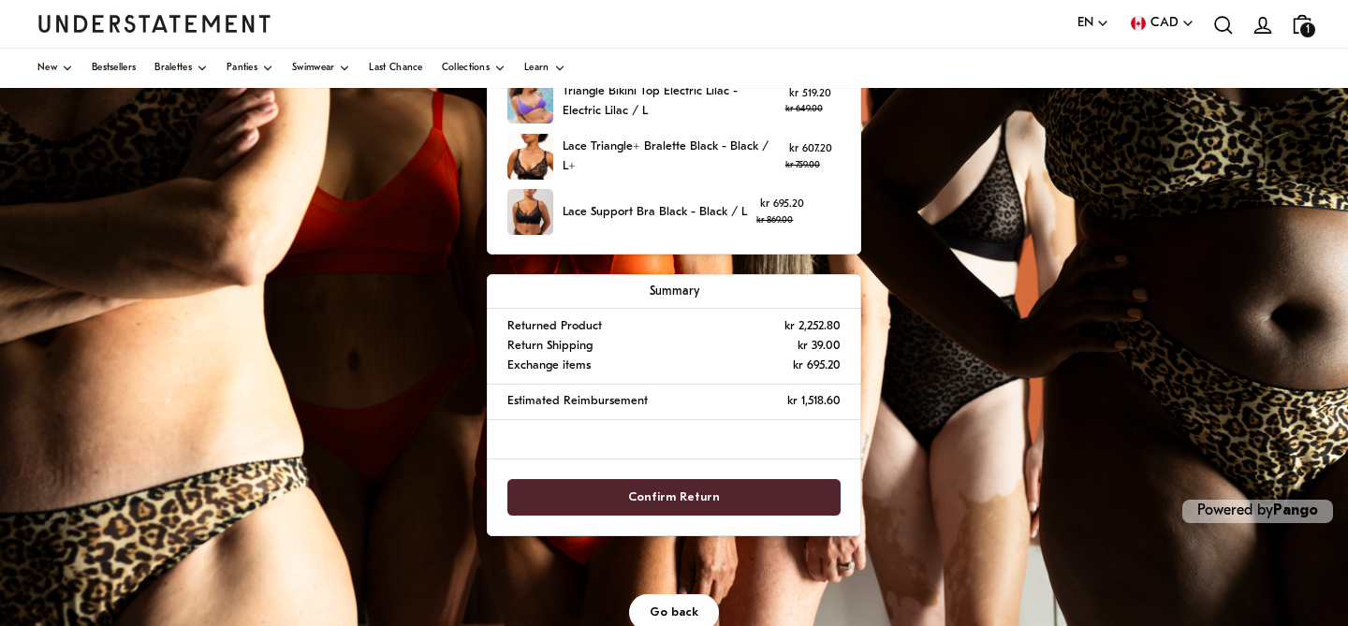
click at [687, 494] on span "Confirm Return" at bounding box center [674, 497] width 92 height 35
